Goal: Task Accomplishment & Management: Manage account settings

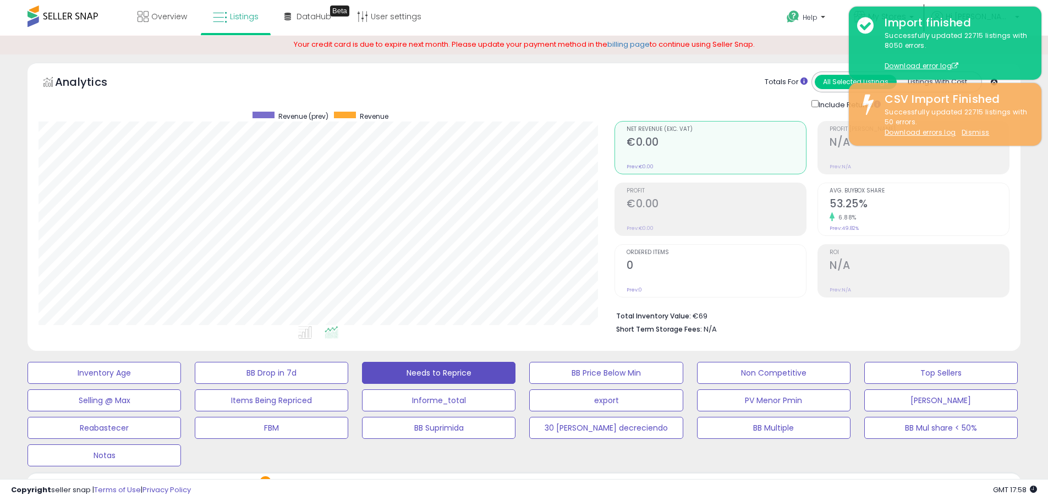
select select "**"
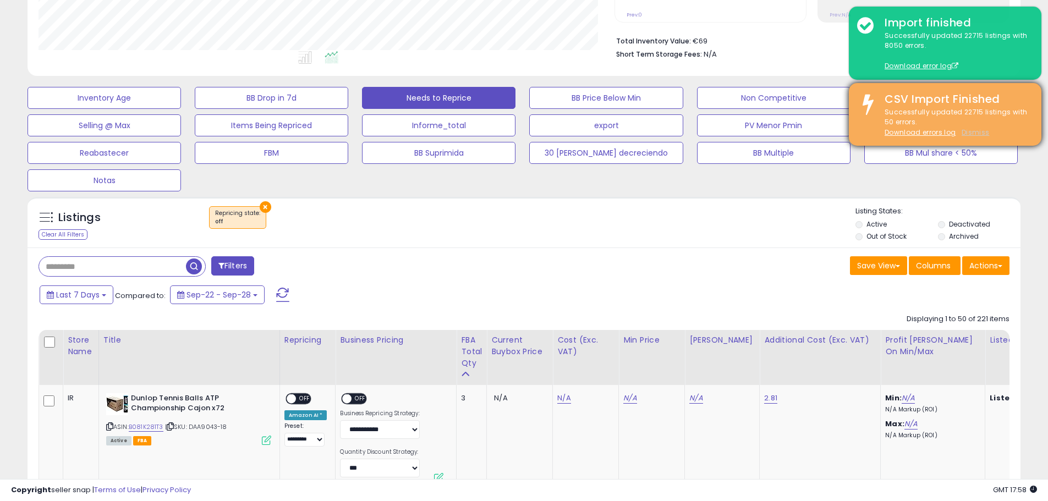
scroll to position [226, 576]
click at [975, 130] on u "Dismiss" at bounding box center [976, 132] width 28 height 9
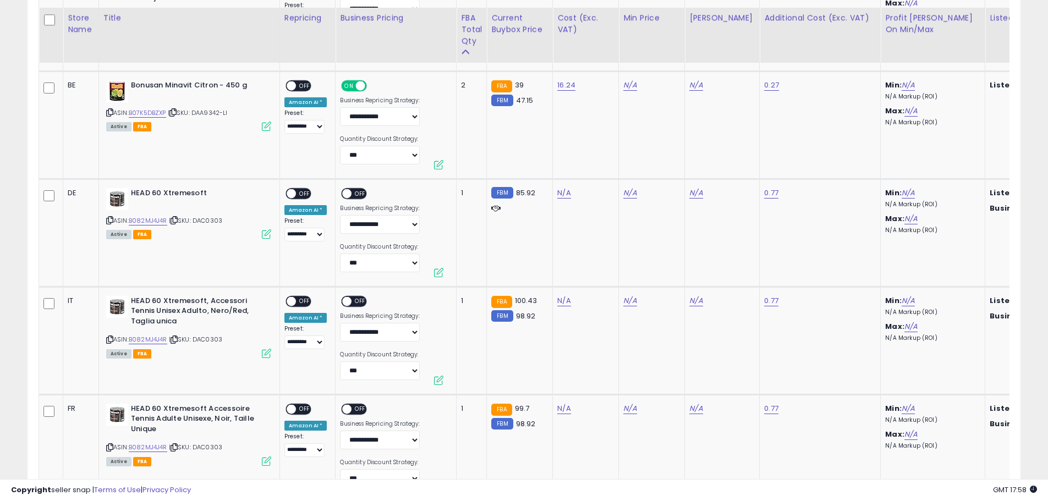
scroll to position [704, 0]
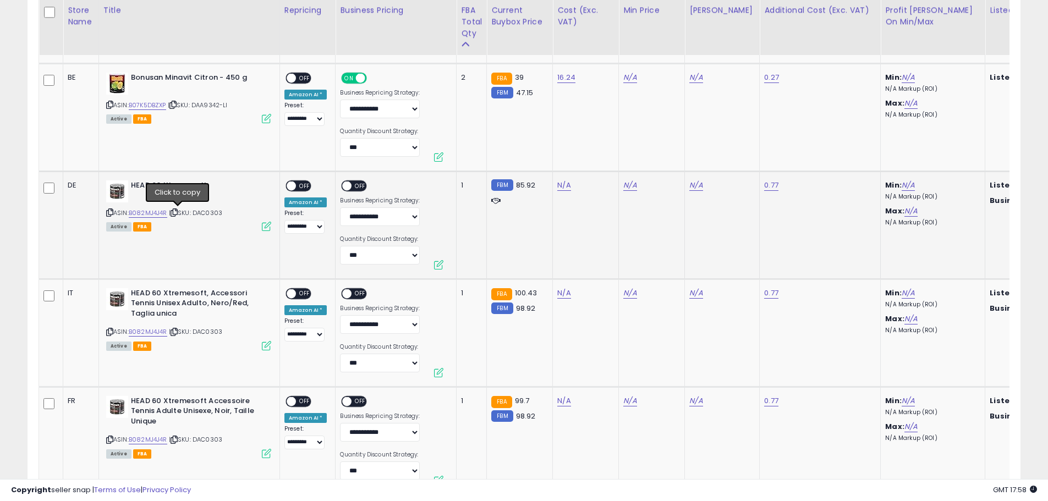
click at [177, 213] on icon at bounding box center [174, 213] width 7 height 6
click at [560, 185] on link "N/A" at bounding box center [563, 185] width 13 height 11
type input "**"
drag, startPoint x: 516, startPoint y: 158, endPoint x: 461, endPoint y: 156, distance: 55.1
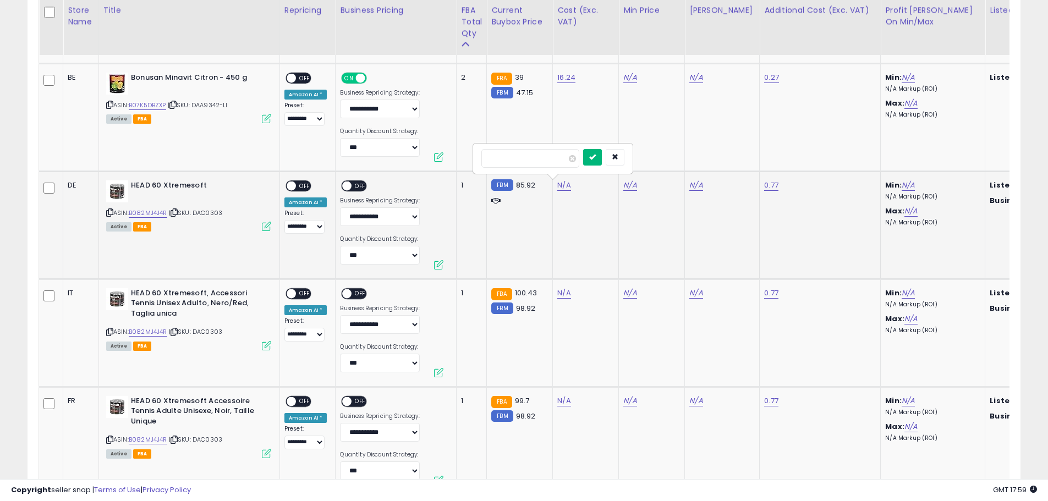
type input "*****"
click at [602, 150] on button "submit" at bounding box center [592, 157] width 19 height 17
click at [304, 184] on span "OFF" at bounding box center [305, 185] width 18 height 9
click at [354, 188] on span "OFF" at bounding box center [361, 185] width 18 height 9
click at [560, 294] on link "N/A" at bounding box center [563, 293] width 13 height 11
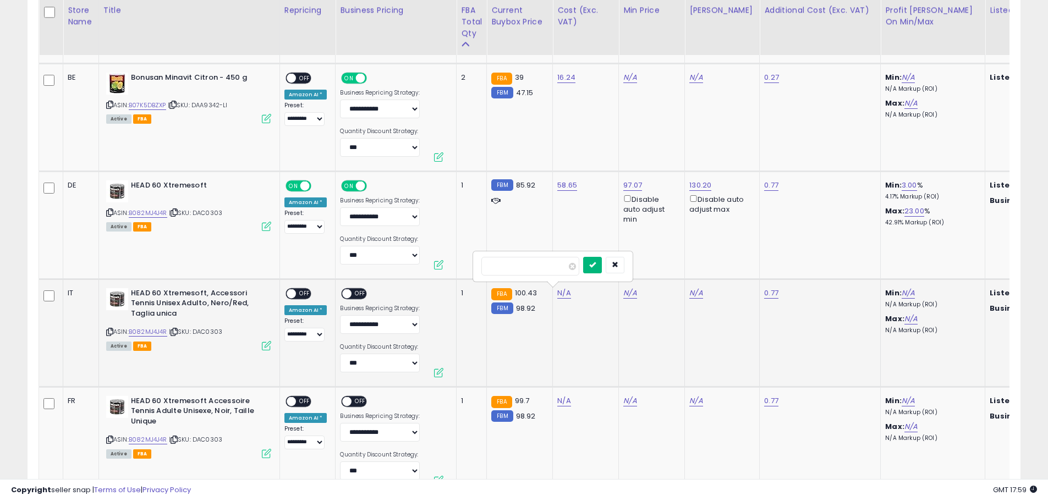
type input "*****"
click at [602, 263] on button "submit" at bounding box center [592, 265] width 19 height 17
click at [304, 292] on span "OFF" at bounding box center [305, 293] width 18 height 9
click at [361, 293] on span "OFF" at bounding box center [361, 293] width 18 height 9
click at [560, 399] on link "N/A" at bounding box center [563, 401] width 13 height 11
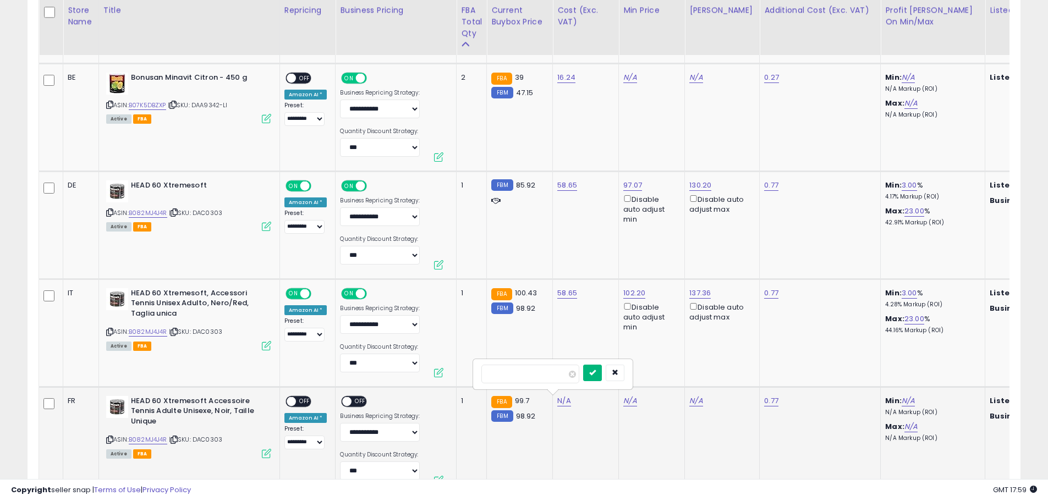
type input "*****"
click at [602, 377] on button "submit" at bounding box center [592, 373] width 19 height 17
click at [304, 398] on span "OFF" at bounding box center [305, 401] width 18 height 9
click at [356, 401] on span "OFF" at bounding box center [361, 401] width 18 height 9
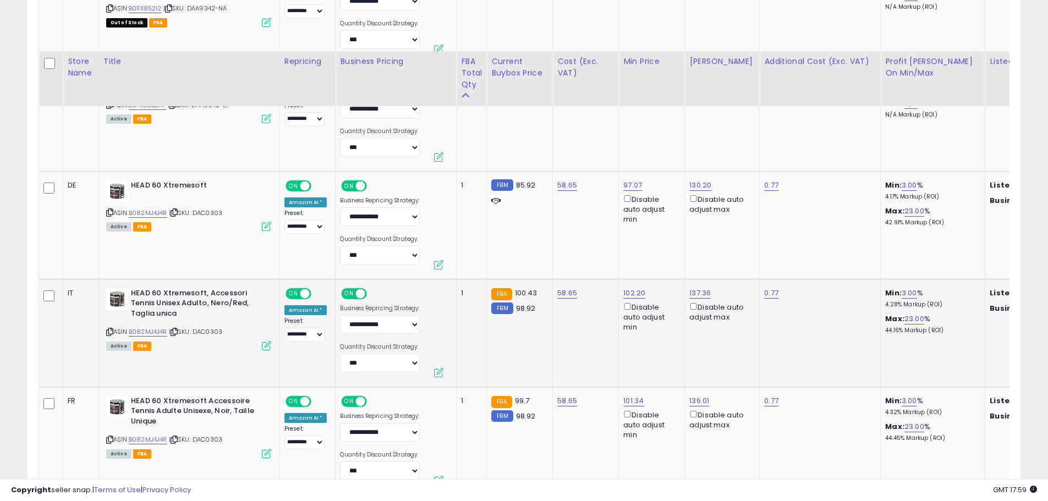
scroll to position [869, 0]
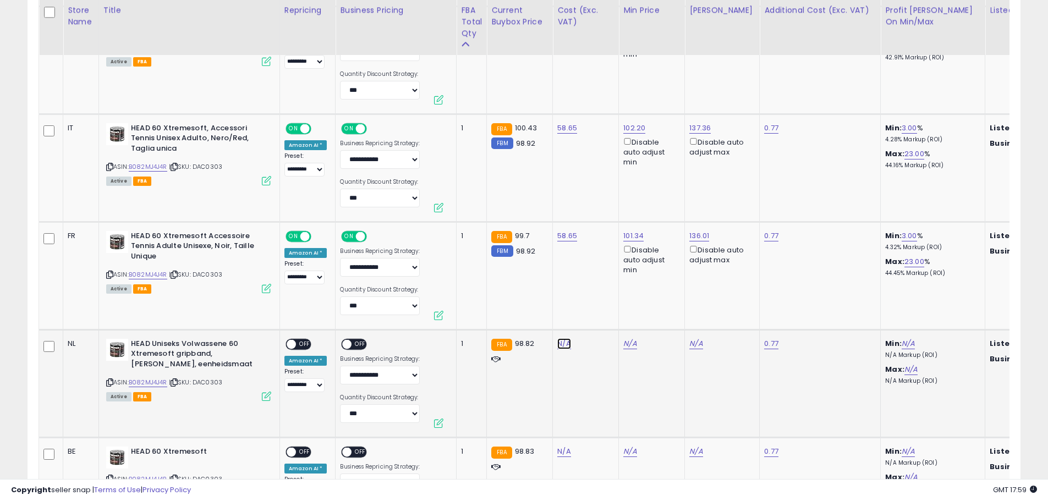
click at [560, 346] on link "N/A" at bounding box center [563, 343] width 13 height 11
type input "*****"
click at [596, 319] on icon "submit" at bounding box center [592, 315] width 7 height 7
click at [303, 341] on span "OFF" at bounding box center [305, 344] width 18 height 9
click at [358, 346] on span "OFF" at bounding box center [361, 344] width 18 height 9
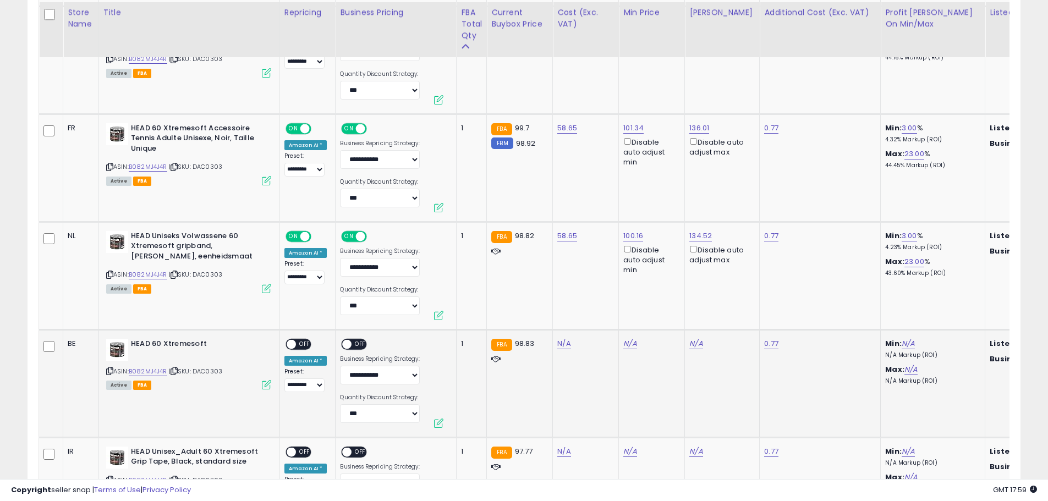
scroll to position [979, 0]
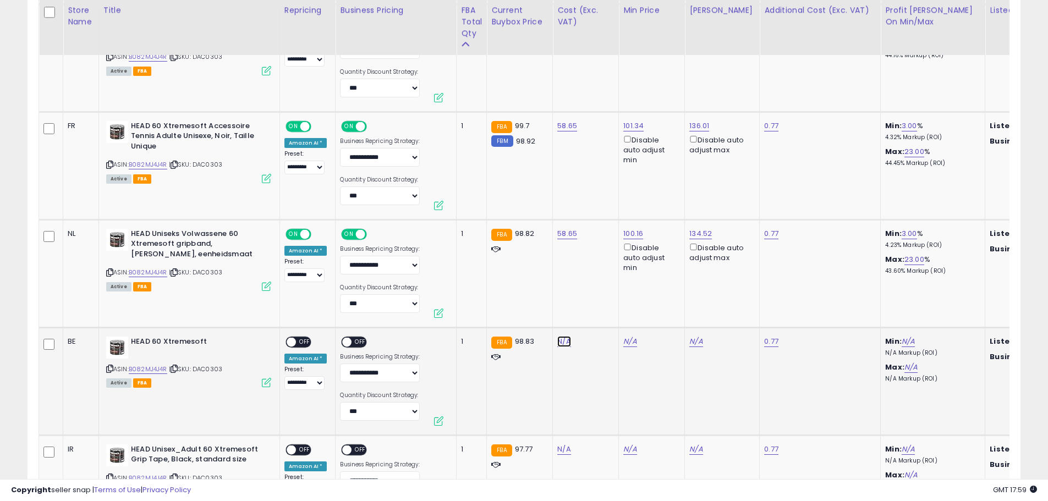
click at [559, 341] on link "N/A" at bounding box center [563, 341] width 13 height 11
type input "*****"
click at [596, 316] on icon "submit" at bounding box center [592, 313] width 7 height 7
click at [301, 342] on span "OFF" at bounding box center [305, 341] width 18 height 9
click at [360, 345] on span "OFF" at bounding box center [361, 341] width 18 height 9
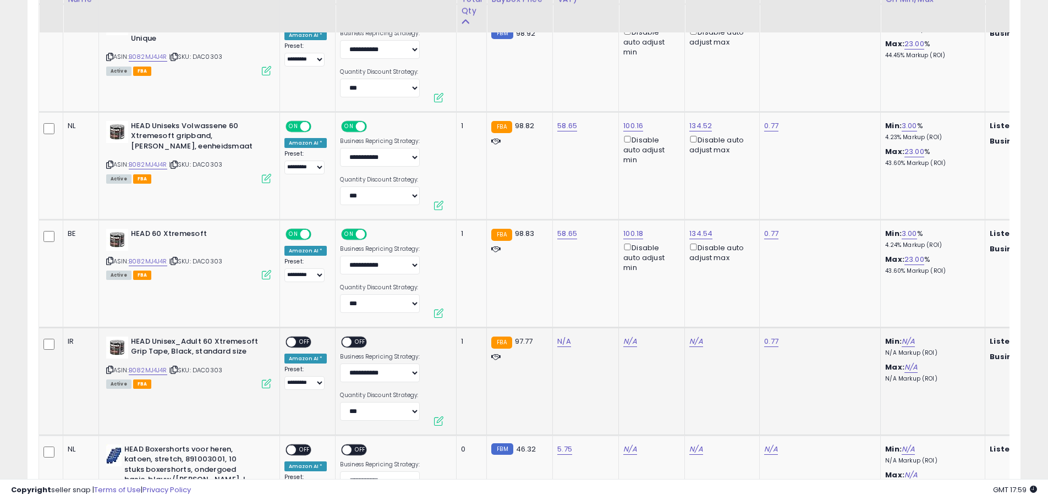
scroll to position [1089, 0]
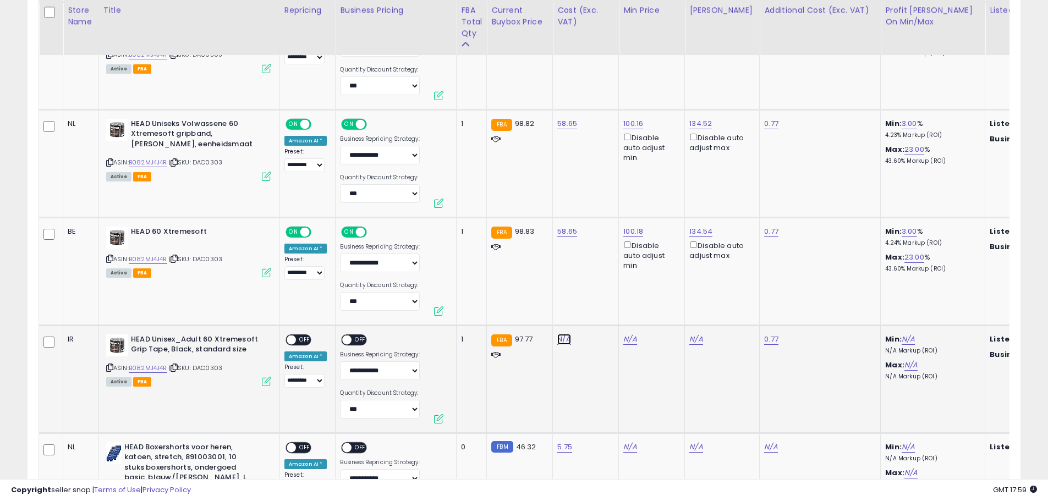
click at [562, 339] on link "N/A" at bounding box center [563, 339] width 13 height 11
type input "*****"
click at [596, 312] on icon "submit" at bounding box center [592, 311] width 7 height 7
click at [308, 342] on span "OFF" at bounding box center [305, 339] width 18 height 9
click at [359, 342] on span "OFF" at bounding box center [361, 339] width 18 height 9
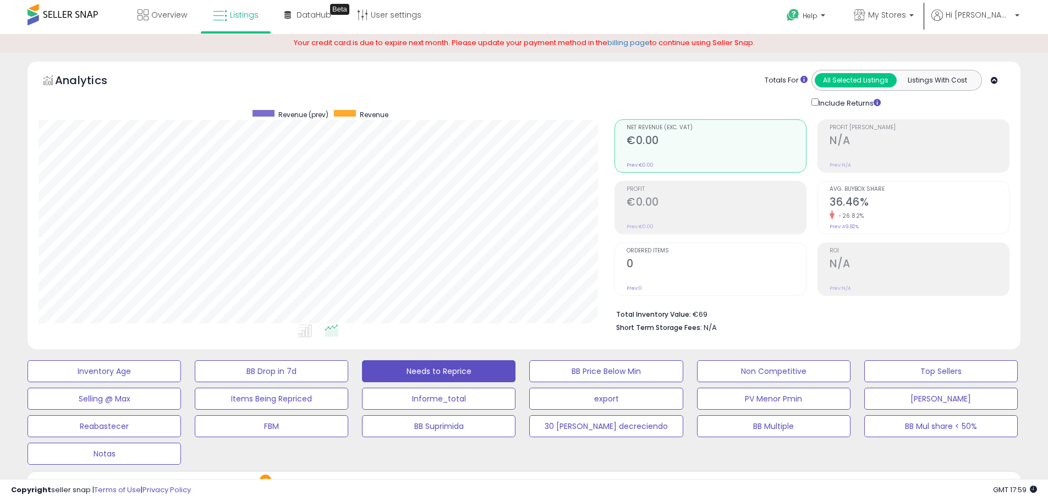
scroll to position [0, 0]
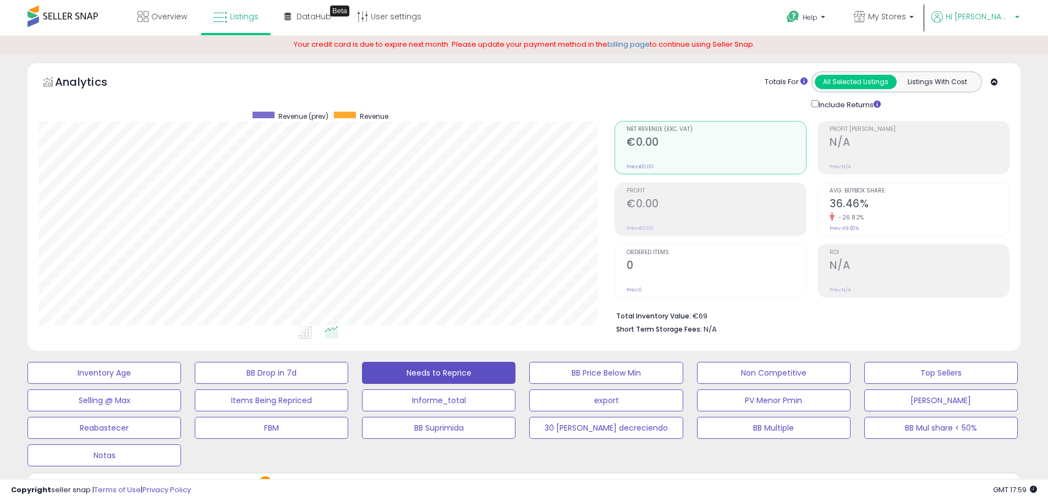
click at [996, 15] on span "Hi [PERSON_NAME]" at bounding box center [979, 16] width 66 height 11
click at [988, 116] on link "Logout" at bounding box center [995, 116] width 24 height 10
